Goal: Information Seeking & Learning: Learn about a topic

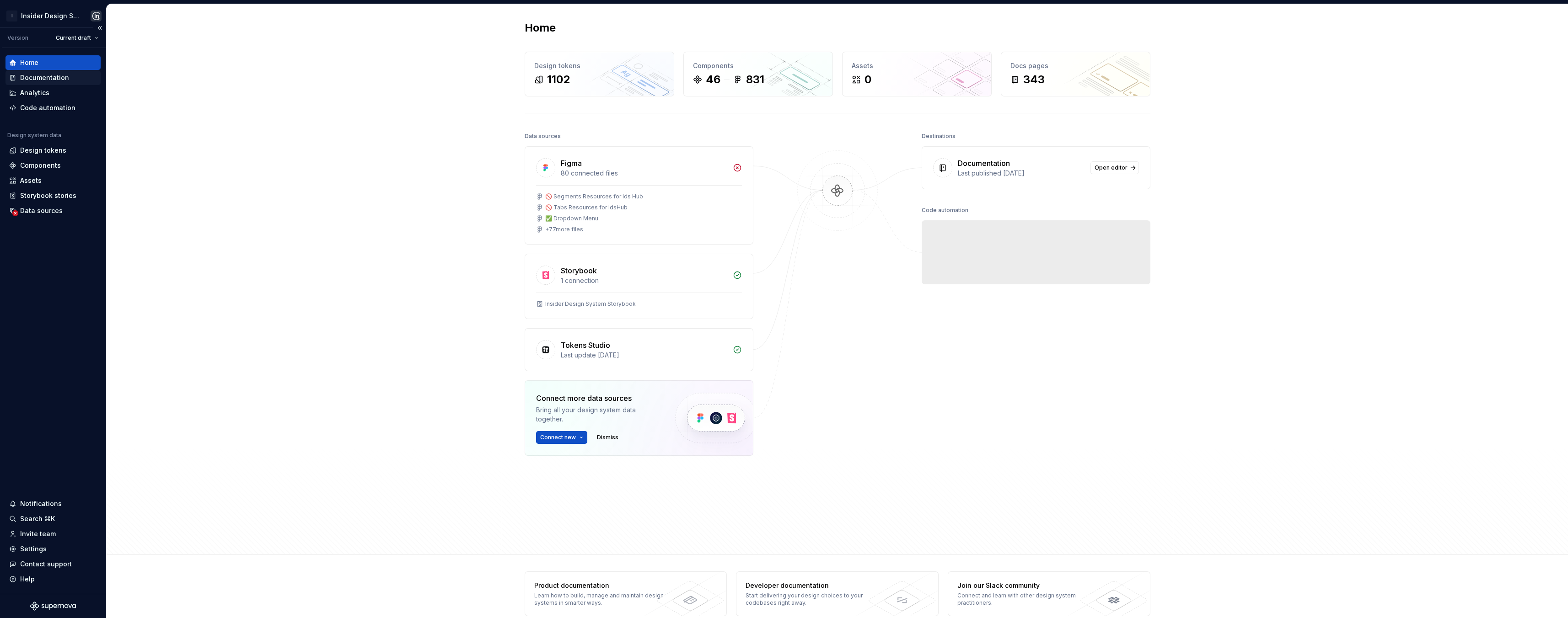
click at [61, 74] on div "Documentation" at bounding box center [45, 77] width 49 height 9
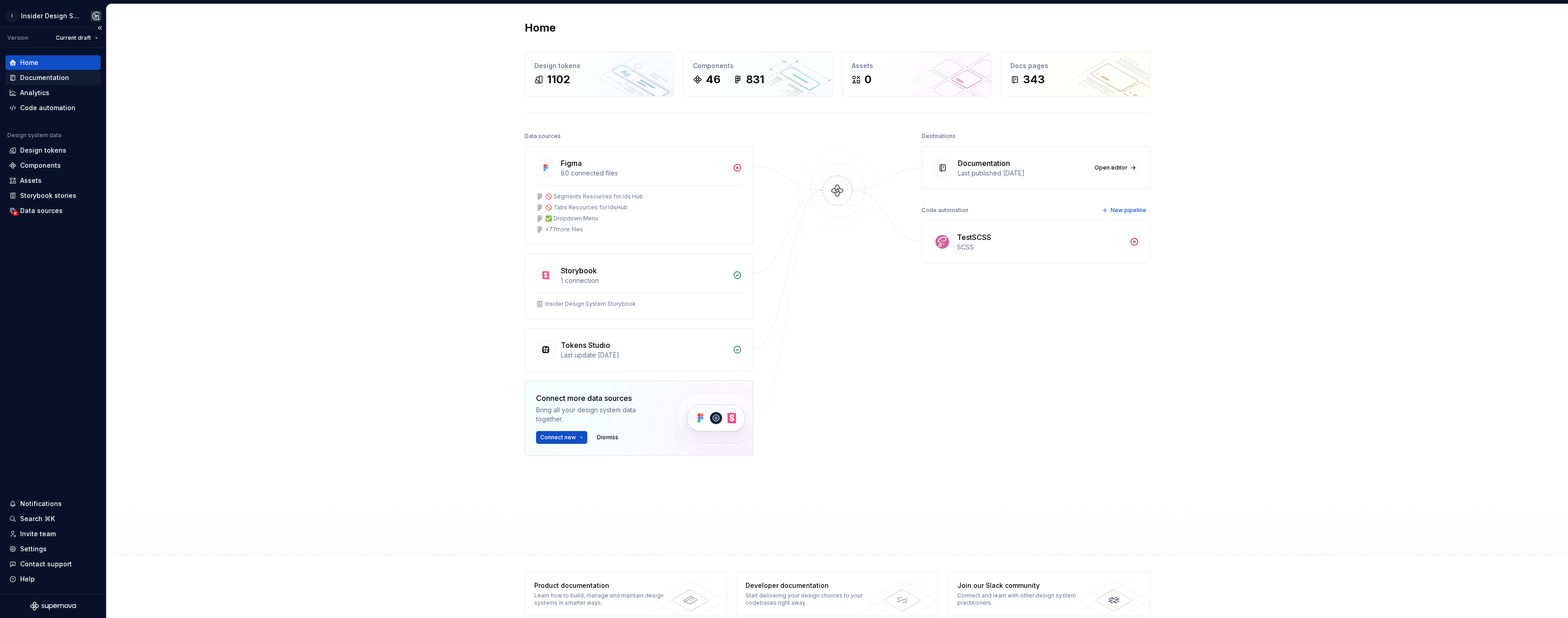
click at [63, 77] on div "Documentation" at bounding box center [45, 77] width 49 height 9
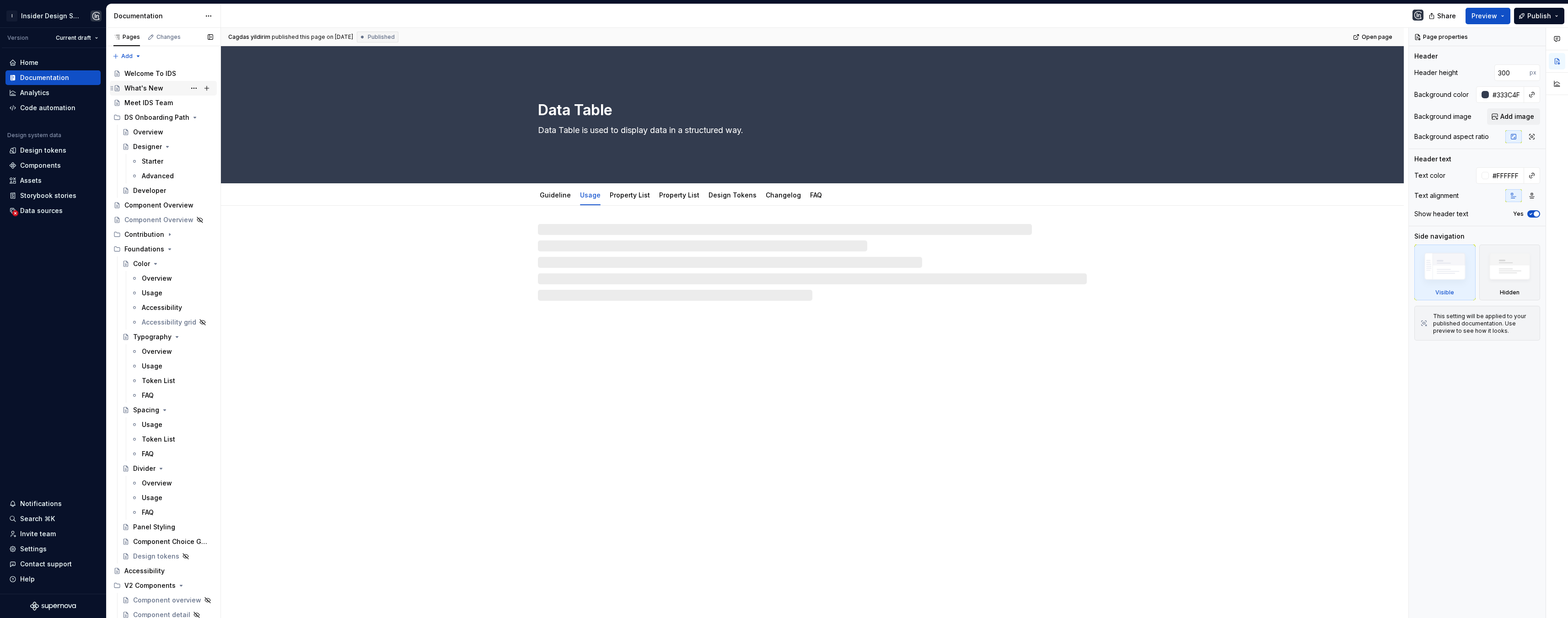
click at [155, 86] on div "What's New" at bounding box center [144, 88] width 39 height 9
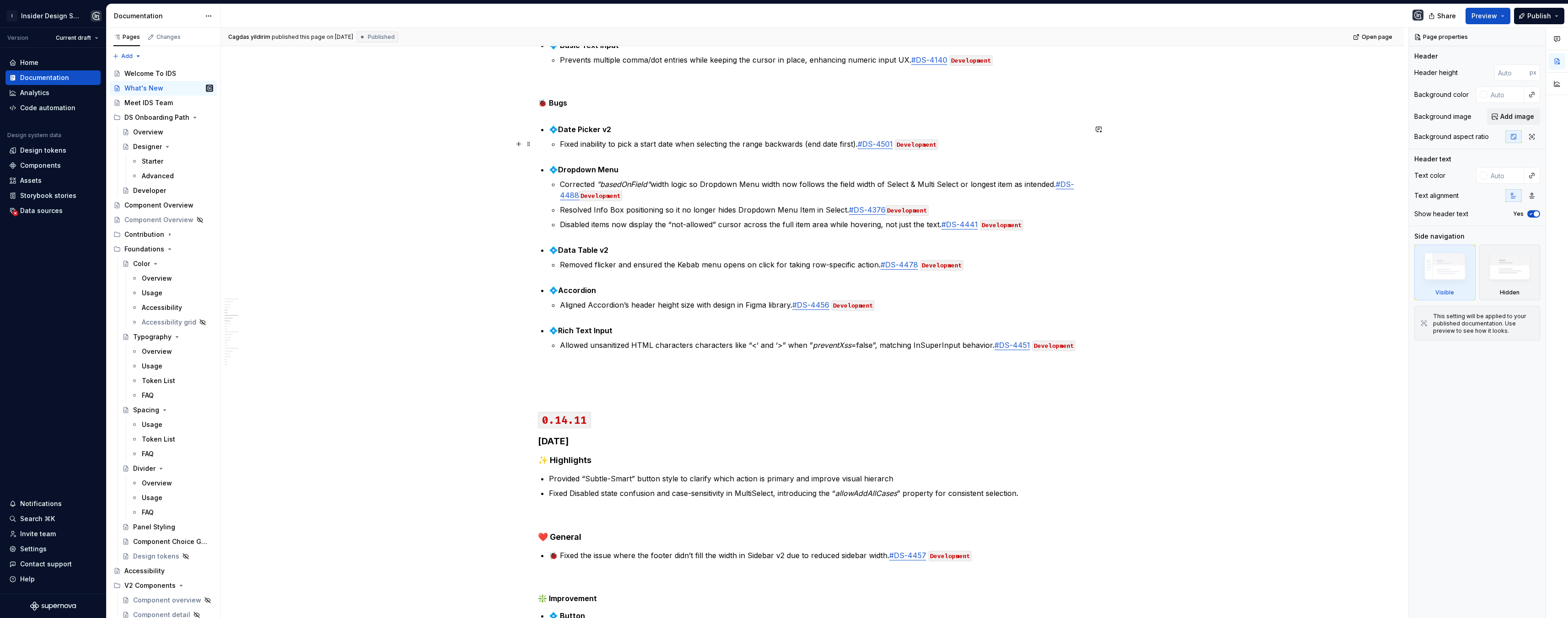
scroll to position [519, 0]
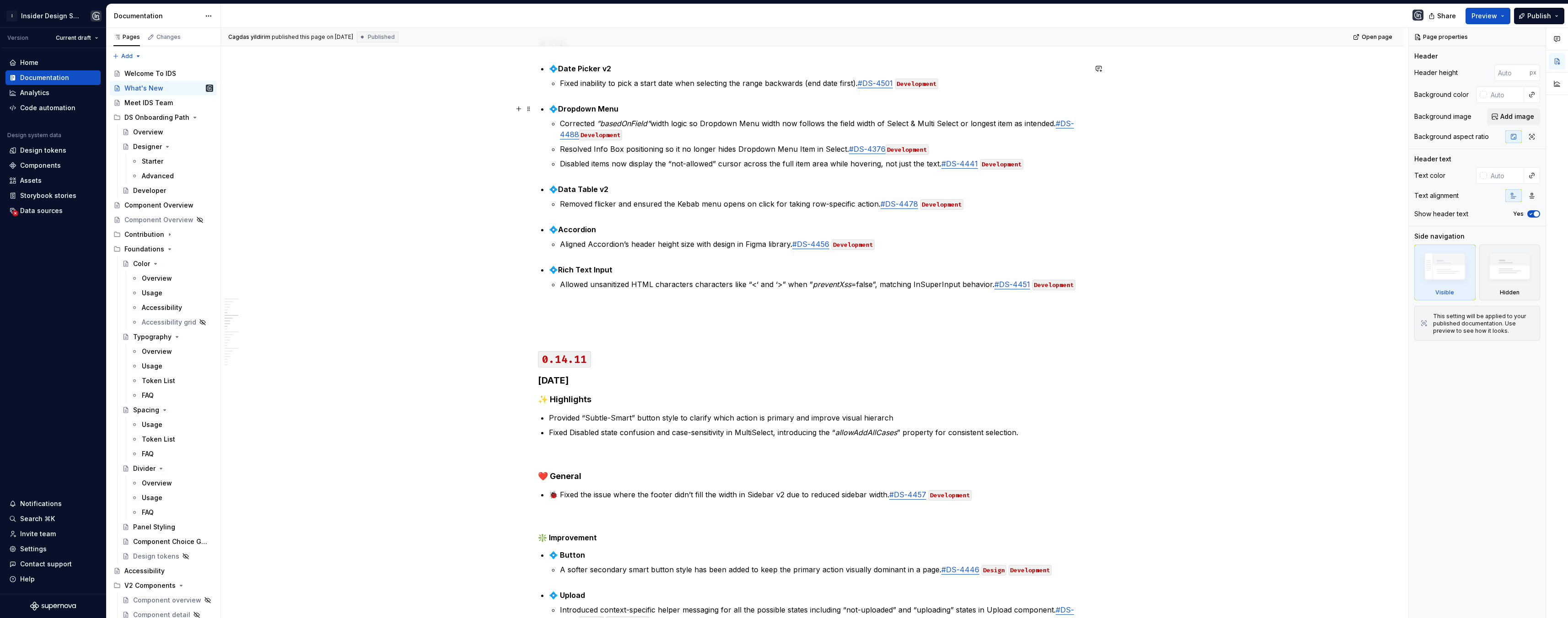
type textarea "*"
